Goal: Navigation & Orientation: Find specific page/section

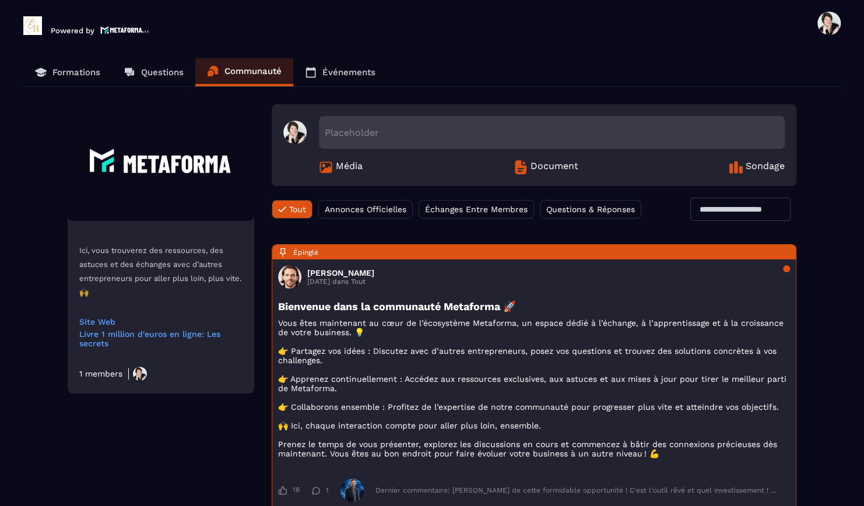
click at [38, 23] on img at bounding box center [32, 25] width 19 height 19
click at [830, 22] on span at bounding box center [828, 23] width 23 height 23
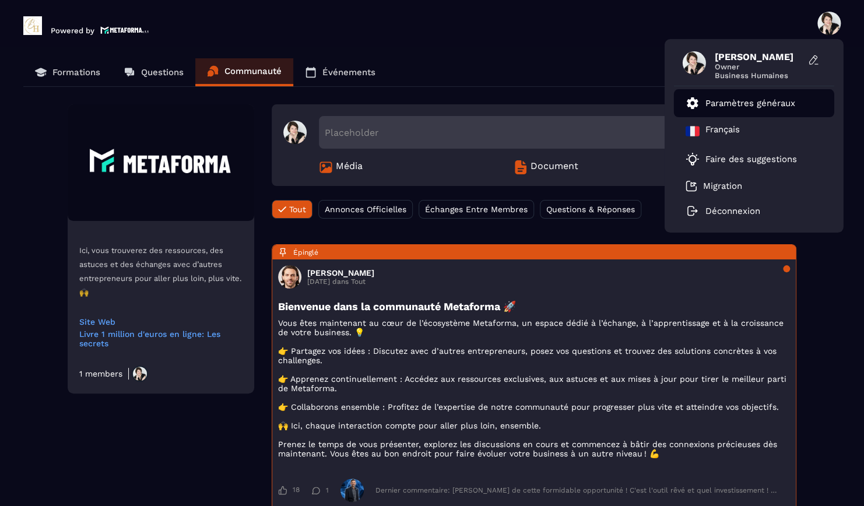
click at [732, 98] on p "Paramètres généraux" at bounding box center [750, 103] width 90 height 10
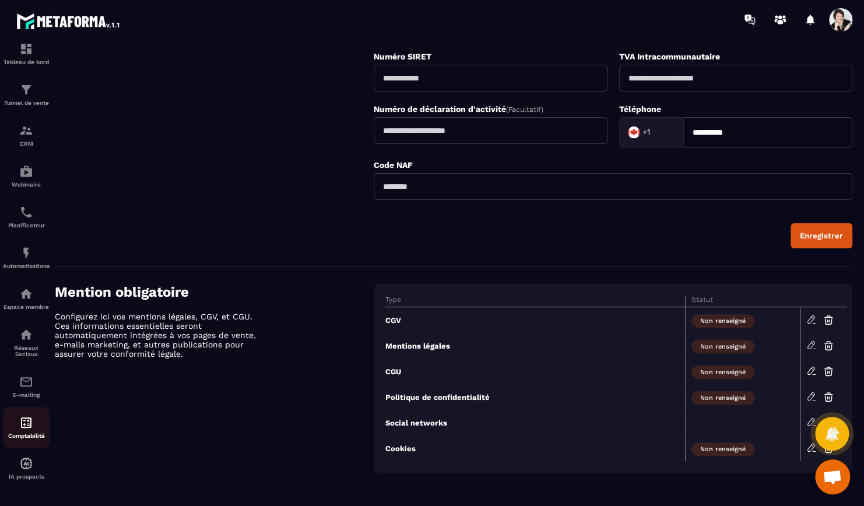
scroll to position [23, 0]
click at [23, 420] on img at bounding box center [26, 421] width 14 height 14
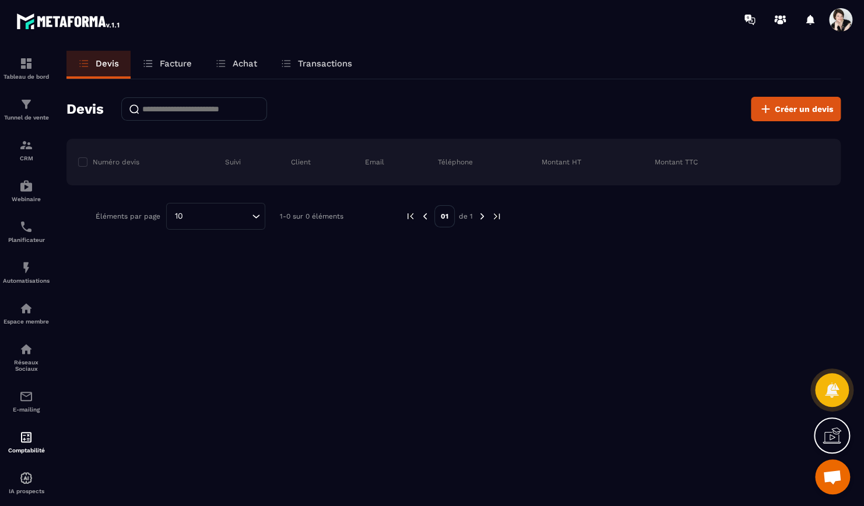
click at [170, 57] on link "Facture" at bounding box center [167, 65] width 73 height 28
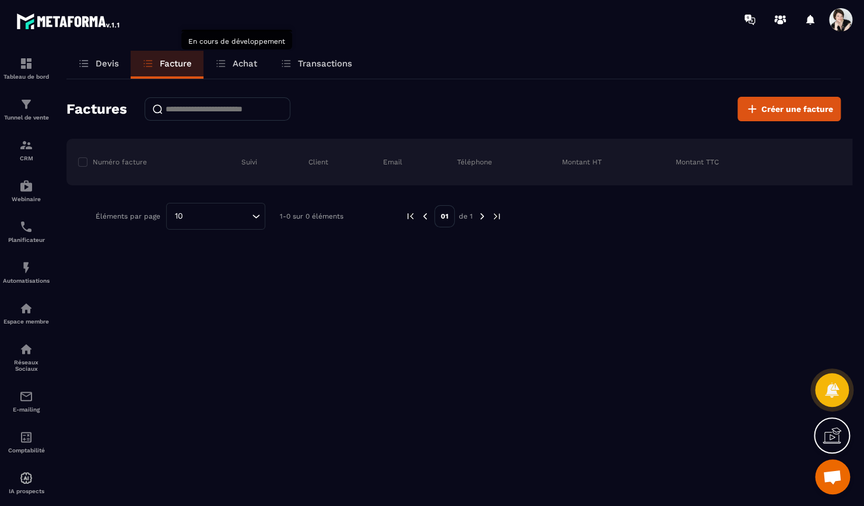
click at [263, 62] on div "Achat" at bounding box center [235, 65] width 65 height 28
click at [247, 63] on p "Achat" at bounding box center [245, 63] width 24 height 10
click at [808, 112] on span "Créer une facture" at bounding box center [797, 109] width 72 height 12
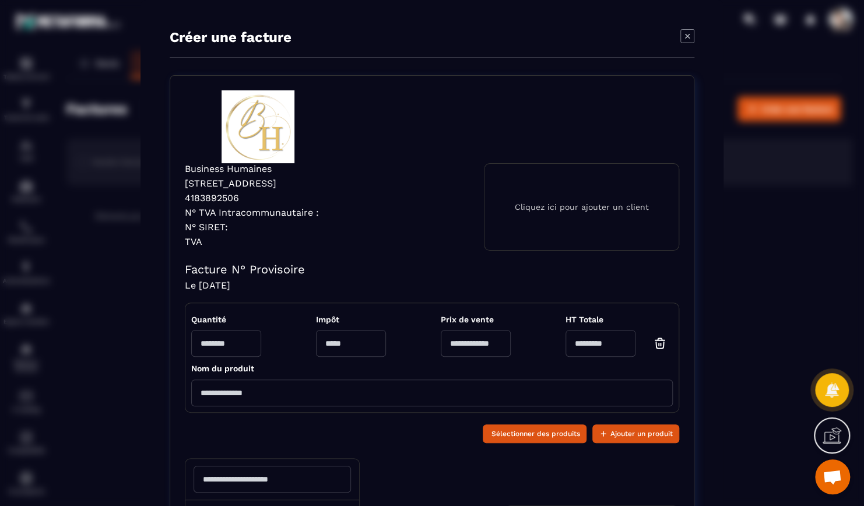
click at [681, 36] on icon "Modal window" at bounding box center [687, 36] width 14 height 14
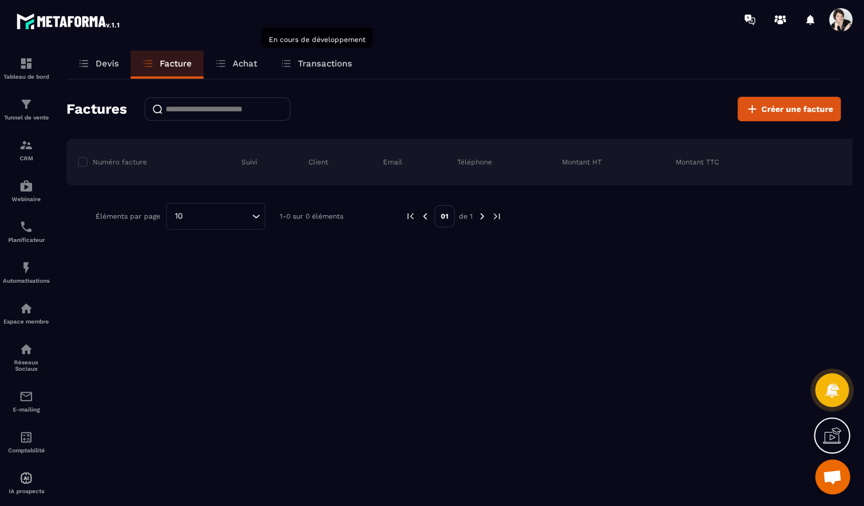
click at [323, 55] on div "Transactions" at bounding box center [316, 65] width 95 height 28
click at [245, 67] on p "Achat" at bounding box center [245, 63] width 24 height 10
click at [98, 63] on p "Devis" at bounding box center [107, 63] width 23 height 10
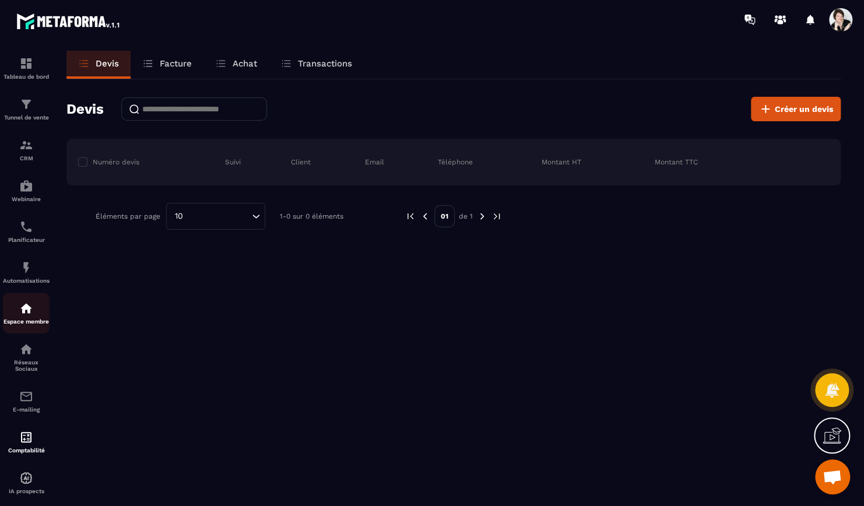
click at [33, 319] on div "Espace membre" at bounding box center [26, 312] width 47 height 23
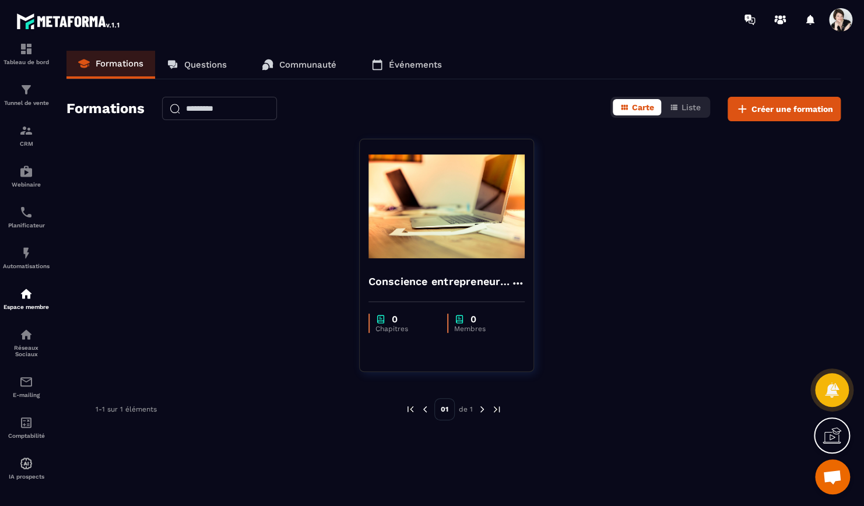
scroll to position [23, 0]
click at [54, 20] on img at bounding box center [68, 20] width 105 height 21
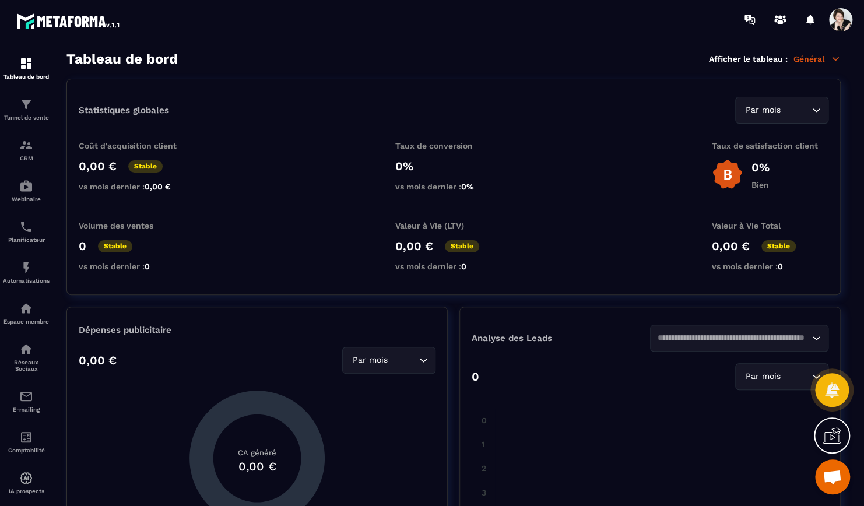
click at [826, 57] on p "Général" at bounding box center [816, 59] width 47 height 10
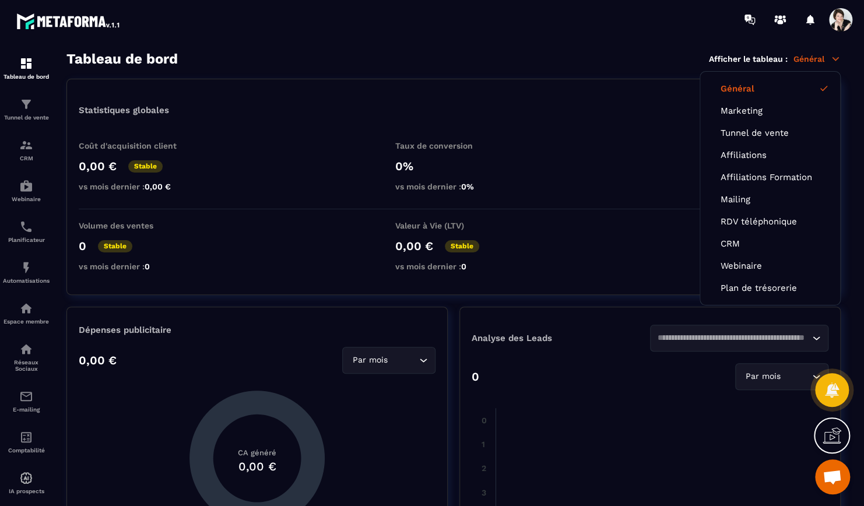
click at [640, 58] on div "Tableau de bord Afficher le tableau : Général Général Marketing Tunnel de vente…" at bounding box center [453, 59] width 774 height 16
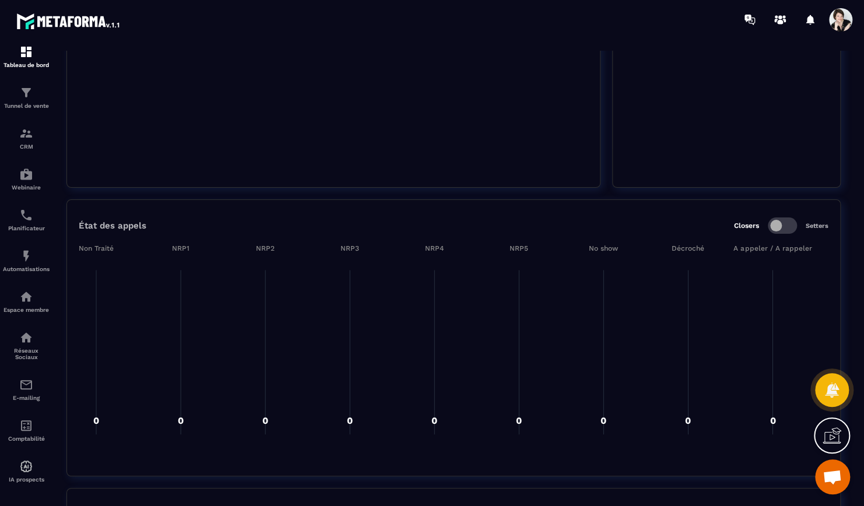
scroll to position [23, 0]
click at [849, 242] on section "Tableau de bord Afficher le tableau : Général Statistiques globales Par mois Lo…" at bounding box center [453, 279] width 797 height 456
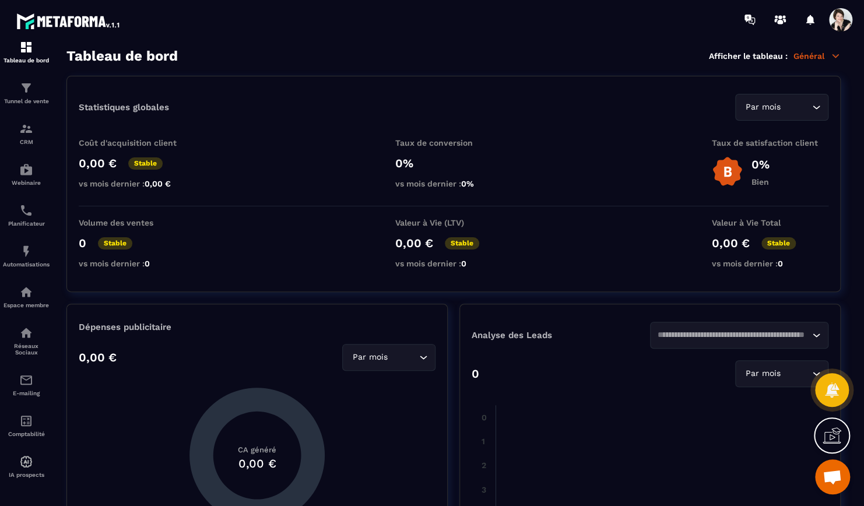
scroll to position [0, 0]
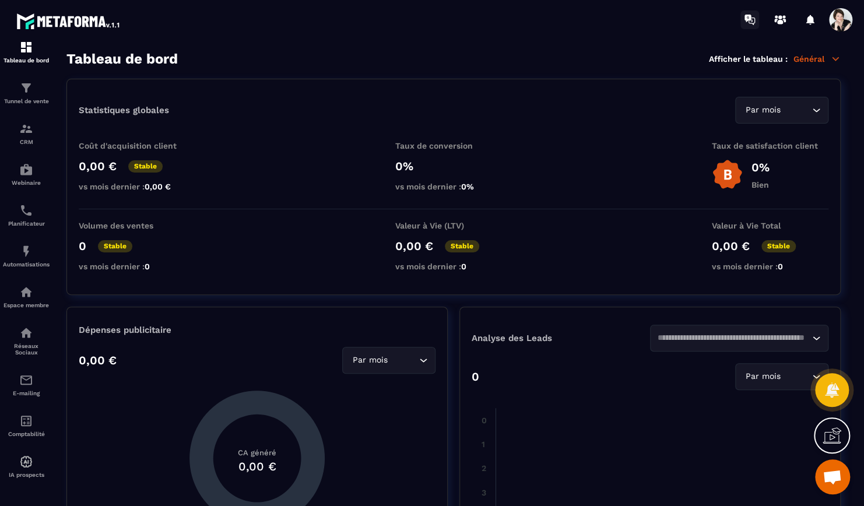
click at [749, 16] on icon at bounding box center [747, 19] width 6 height 8
